Goal: Task Accomplishment & Management: Complete application form

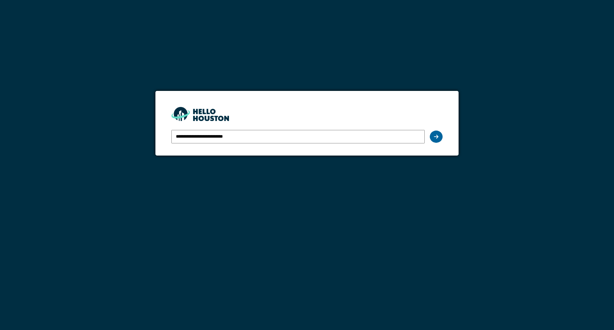
click at [437, 136] on icon at bounding box center [436, 136] width 4 height 5
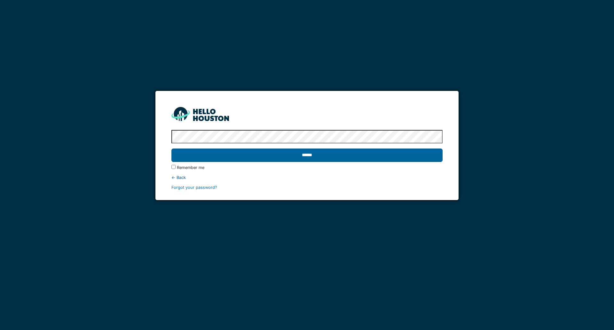
click at [311, 155] on input "******" at bounding box center [306, 154] width 271 height 13
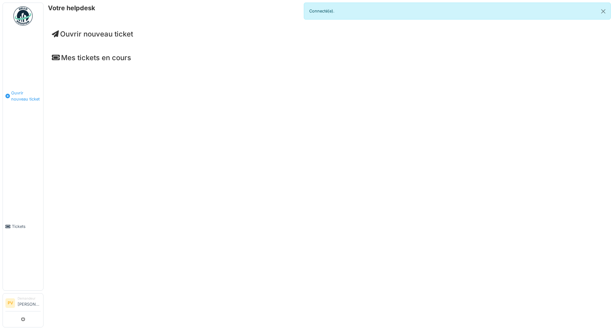
click at [23, 93] on span "Ouvrir nouveau ticket" at bounding box center [25, 96] width 29 height 12
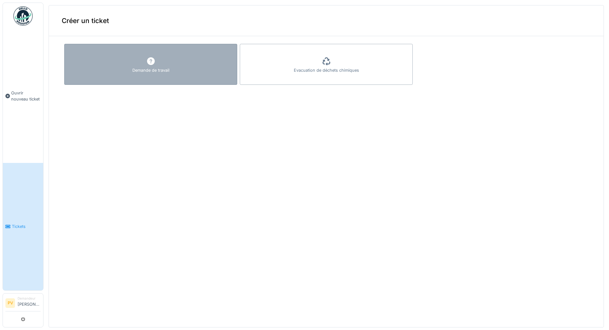
click at [149, 63] on icon at bounding box center [151, 61] width 10 height 8
